Goal: Information Seeking & Learning: Learn about a topic

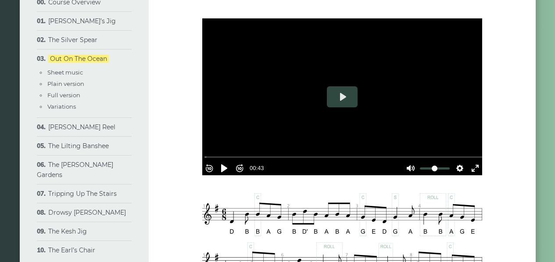
scroll to position [318, 0]
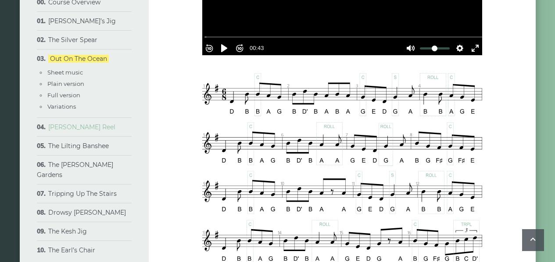
click at [73, 129] on link "[PERSON_NAME] Reel" at bounding box center [81, 127] width 67 height 8
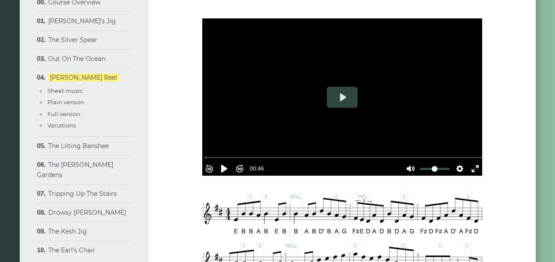
scroll to position [258, 0]
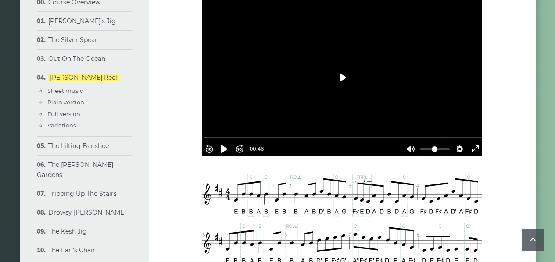
click at [343, 75] on button "Play" at bounding box center [342, 77] width 31 height 21
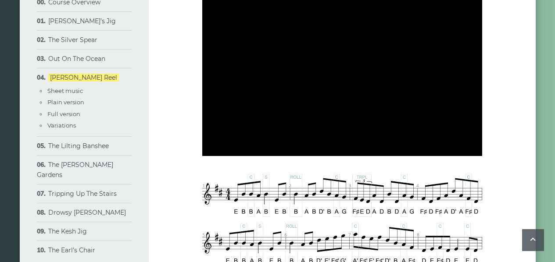
type input "***"
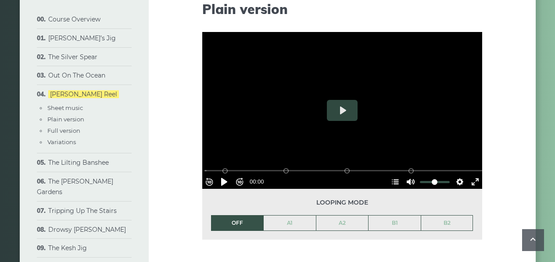
scroll to position [892, 0]
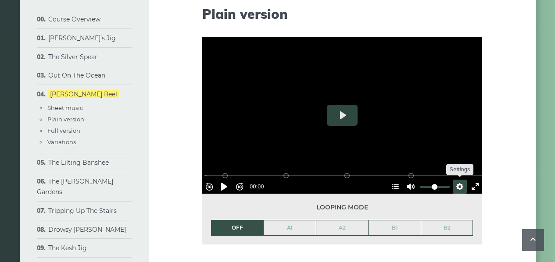
click at [456, 183] on button "Settings" at bounding box center [460, 187] width 14 height 14
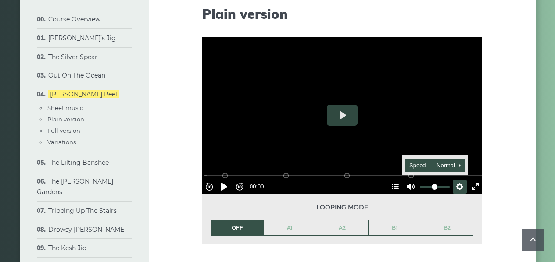
click at [444, 161] on span "Speed Normal" at bounding box center [430, 166] width 43 height 10
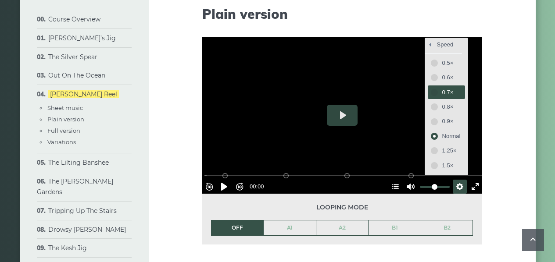
click at [442, 90] on span "0.7×" at bounding box center [451, 93] width 18 height 10
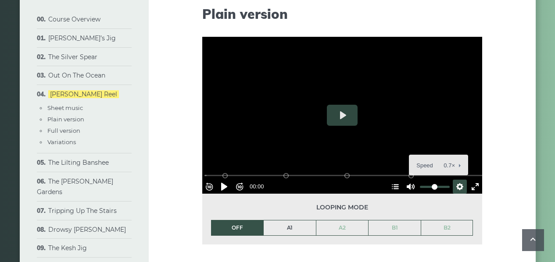
click at [278, 227] on link "A1" at bounding box center [290, 228] width 52 height 15
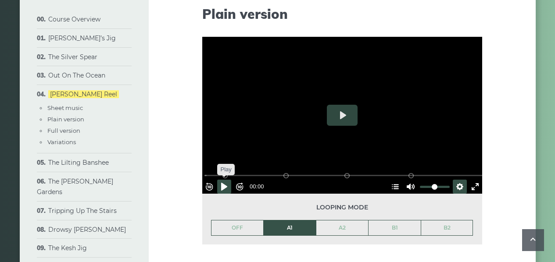
click at [229, 180] on button "Pause Play" at bounding box center [224, 187] width 14 height 14
click at [301, 122] on div at bounding box center [342, 116] width 280 height 158
click at [345, 228] on link "A2" at bounding box center [342, 228] width 52 height 15
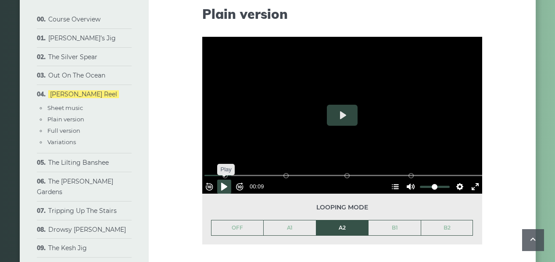
click at [226, 182] on button "Pause Play" at bounding box center [224, 187] width 14 height 14
click at [331, 86] on div at bounding box center [342, 116] width 280 height 158
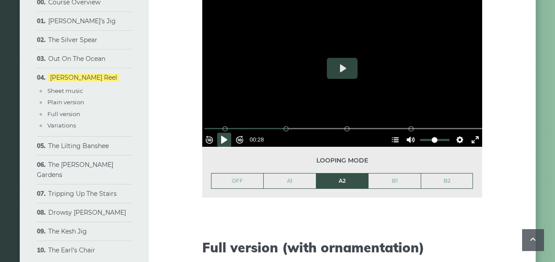
scroll to position [1004, 0]
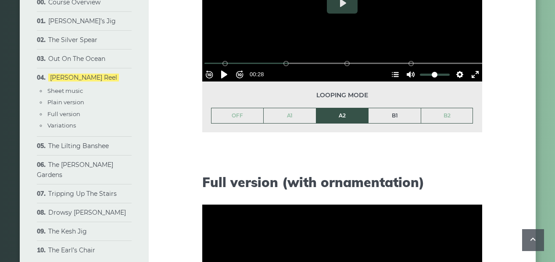
click at [401, 114] on link "B1" at bounding box center [395, 115] width 52 height 15
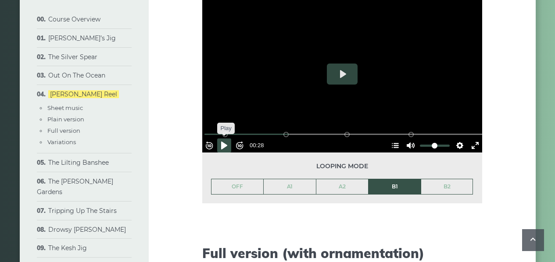
scroll to position [868, 0]
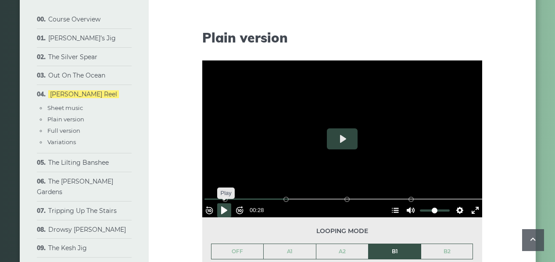
click at [224, 208] on button "Pause Play" at bounding box center [224, 211] width 14 height 14
click at [323, 142] on div at bounding box center [342, 140] width 280 height 158
click at [454, 205] on button "Settings" at bounding box center [460, 211] width 14 height 14
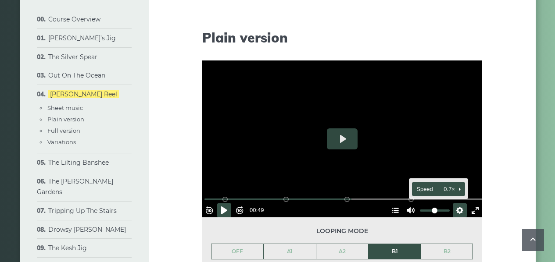
click at [448, 185] on button "Speed 0.7×" at bounding box center [438, 190] width 53 height 14
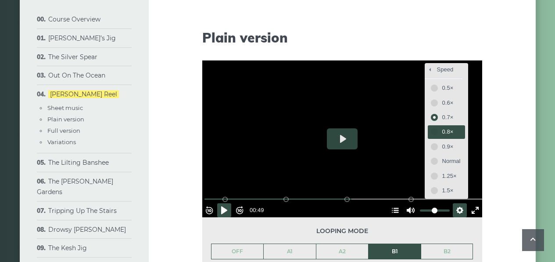
click at [443, 130] on span "0.8×" at bounding box center [451, 132] width 18 height 10
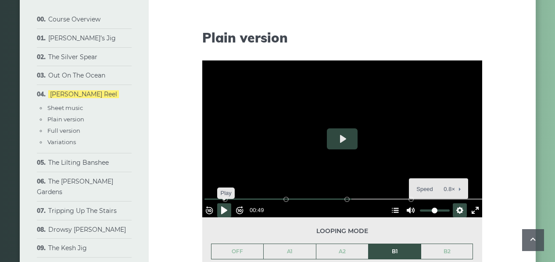
click at [225, 206] on button "Pause Play" at bounding box center [224, 211] width 14 height 14
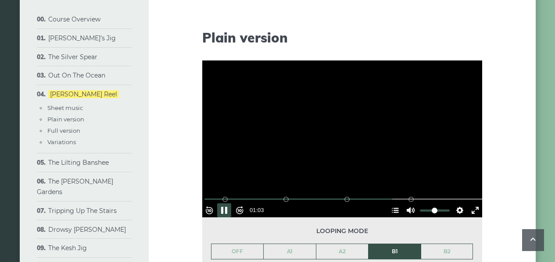
click at [307, 142] on div at bounding box center [342, 140] width 280 height 158
click at [453, 207] on button "Settings" at bounding box center [460, 211] width 14 height 14
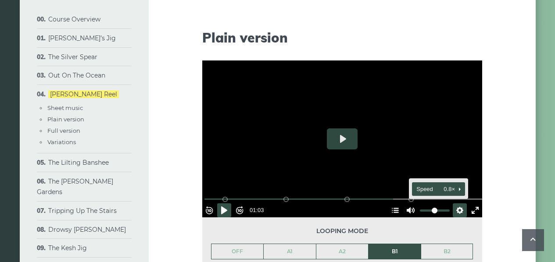
click at [445, 185] on span "Speed 0.8×" at bounding box center [434, 190] width 36 height 10
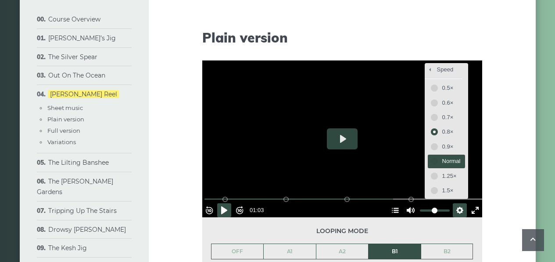
click at [442, 157] on span "Normal" at bounding box center [451, 162] width 18 height 10
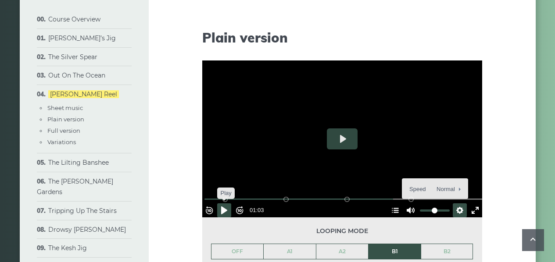
click at [229, 204] on button "Pause Play" at bounding box center [224, 211] width 14 height 14
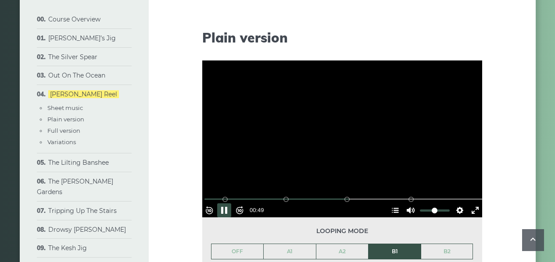
click at [347, 172] on div at bounding box center [342, 140] width 280 height 158
click at [457, 252] on link "B2" at bounding box center [447, 251] width 52 height 15
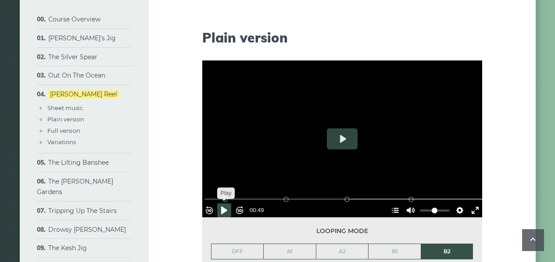
click at [229, 204] on button "Pause Play" at bounding box center [224, 211] width 14 height 14
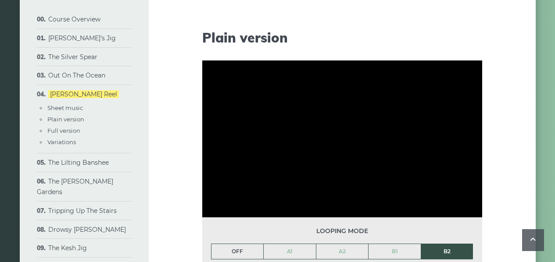
click at [251, 251] on link "OFF" at bounding box center [237, 251] width 52 height 15
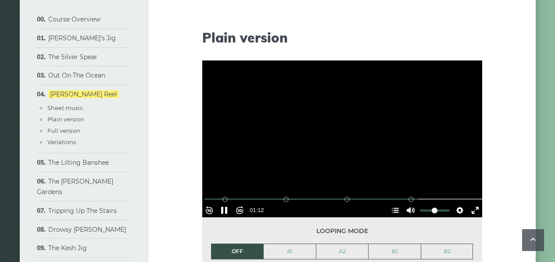
click at [361, 166] on div at bounding box center [342, 140] width 280 height 158
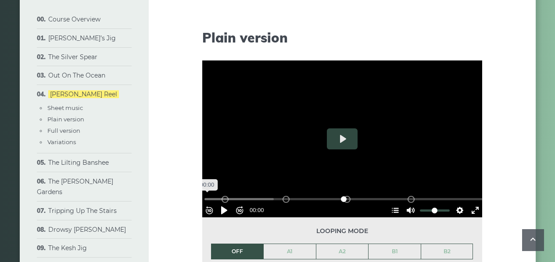
drag, startPoint x: 415, startPoint y: 196, endPoint x: 185, endPoint y: 195, distance: 229.9
click at [204, 195] on input "Seek" at bounding box center [343, 199] width 279 height 8
click at [340, 136] on button "Play" at bounding box center [342, 139] width 31 height 21
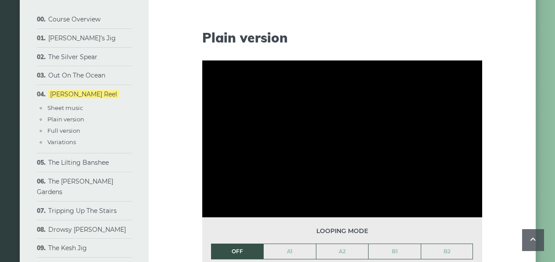
click at [340, 138] on div at bounding box center [342, 140] width 280 height 158
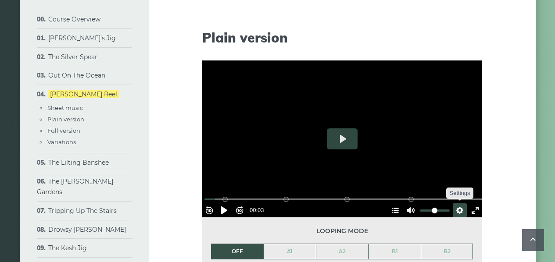
click at [459, 204] on button "Settings" at bounding box center [460, 211] width 14 height 14
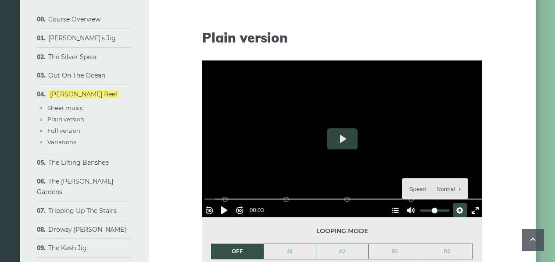
click at [454, 184] on button "Speed Normal" at bounding box center [435, 190] width 61 height 14
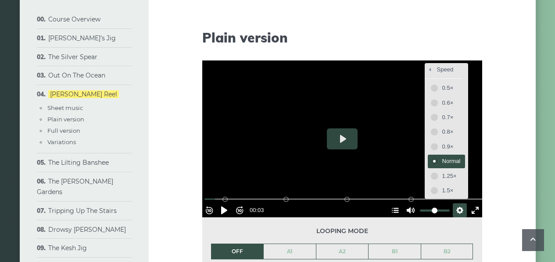
click at [442, 161] on span "Normal" at bounding box center [451, 162] width 18 height 10
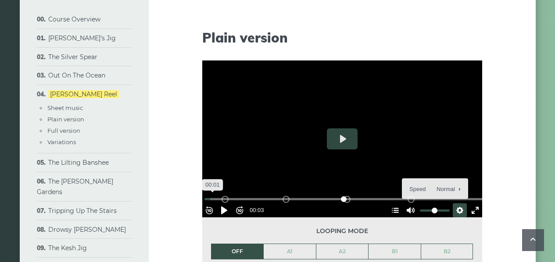
drag, startPoint x: 222, startPoint y: 194, endPoint x: 210, endPoint y: 196, distance: 12.4
click at [210, 196] on input "Seek" at bounding box center [343, 199] width 279 height 8
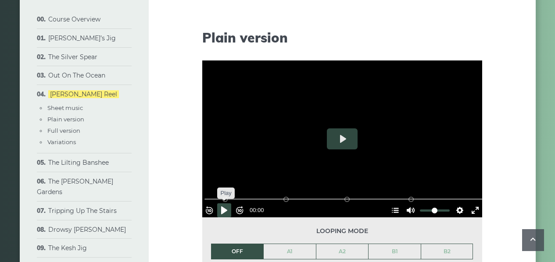
click at [229, 206] on button "Pause Play" at bounding box center [224, 211] width 14 height 14
type input "***"
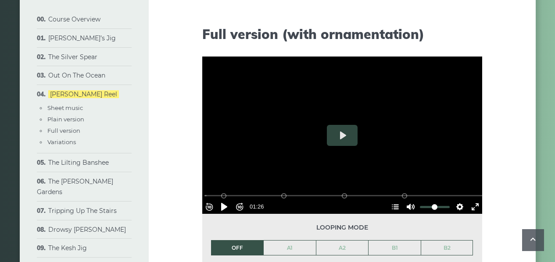
scroll to position [1146, 0]
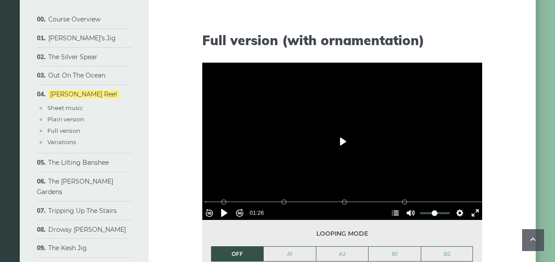
click at [339, 141] on button "Play" at bounding box center [342, 141] width 31 height 21
click at [370, 145] on div at bounding box center [342, 142] width 280 height 158
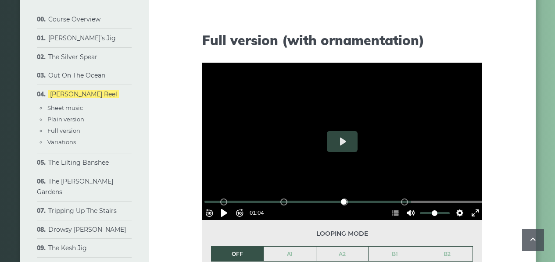
drag, startPoint x: 406, startPoint y: 197, endPoint x: 215, endPoint y: 193, distance: 190.9
click at [215, 198] on div "% buffered 00:19 B2 (Bars 25-32) B1 (Bars 17-24) A2 (Bars 9-16) A1 (Bars 1-8)" at bounding box center [343, 202] width 280 height 8
drag, startPoint x: 408, startPoint y: 197, endPoint x: 208, endPoint y: 197, distance: 200.1
click at [208, 198] on input "Seek" at bounding box center [343, 202] width 279 height 8
click at [292, 252] on link "A1" at bounding box center [290, 254] width 52 height 15
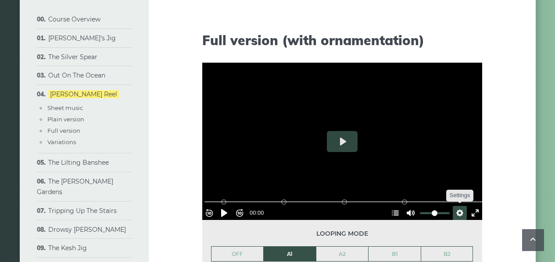
click at [455, 210] on button "Settings" at bounding box center [460, 213] width 14 height 14
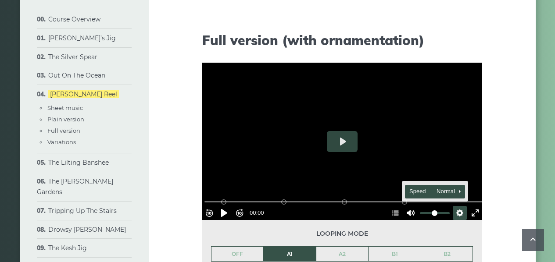
click at [440, 189] on span "Speed Normal" at bounding box center [430, 192] width 43 height 10
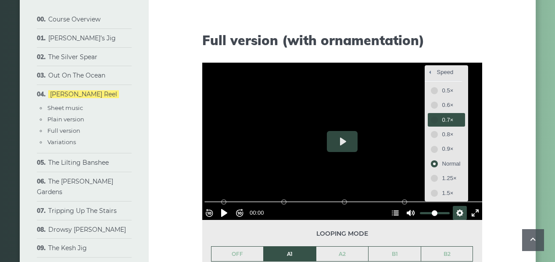
click at [442, 120] on span "0.7×" at bounding box center [451, 120] width 18 height 10
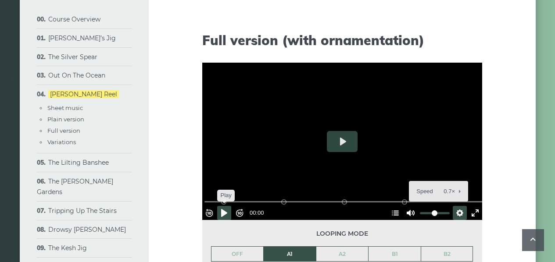
click at [226, 206] on button "Pause Play" at bounding box center [224, 213] width 14 height 14
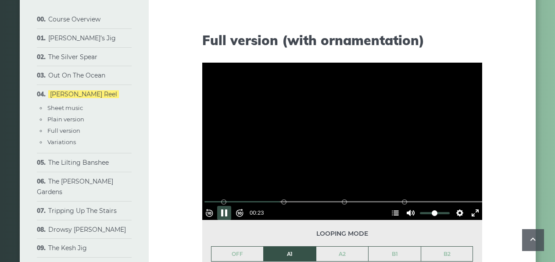
click at [300, 133] on div at bounding box center [342, 142] width 280 height 158
click at [456, 209] on button "Settings" at bounding box center [460, 213] width 14 height 14
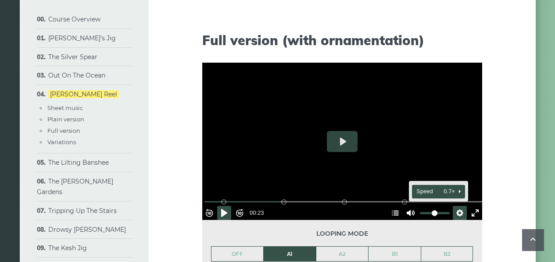
click at [452, 189] on button "Speed 0.7×" at bounding box center [438, 192] width 53 height 14
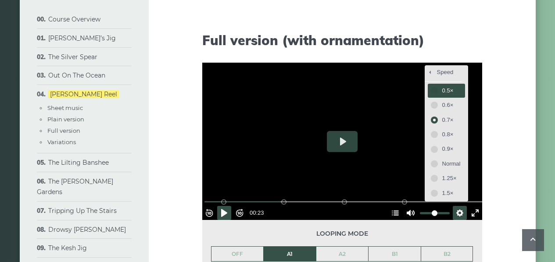
click at [442, 90] on span "0.5×" at bounding box center [451, 91] width 18 height 10
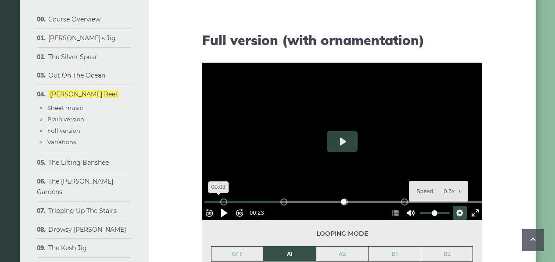
drag, startPoint x: 283, startPoint y: 196, endPoint x: 222, endPoint y: 199, distance: 61.5
click at [222, 199] on div "% buffered 00:03 B2 (Bars 25-32) B1 (Bars 17-24) A2 (Bars 9-16) A1 (Bars 1-8)" at bounding box center [343, 202] width 280 height 8
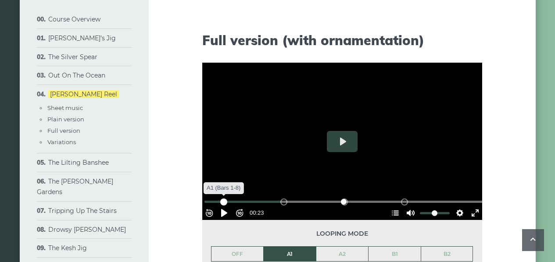
click at [227, 199] on div "A1 (Bars 1-8)" at bounding box center [223, 202] width 7 height 7
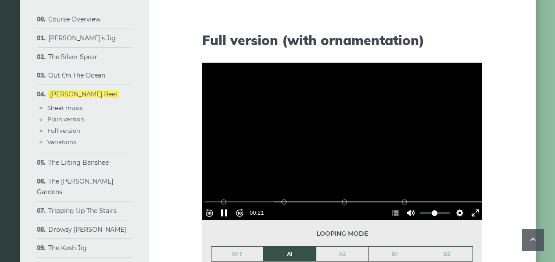
click at [234, 151] on div at bounding box center [342, 142] width 280 height 158
type input "*****"
